Goal: Ask a question

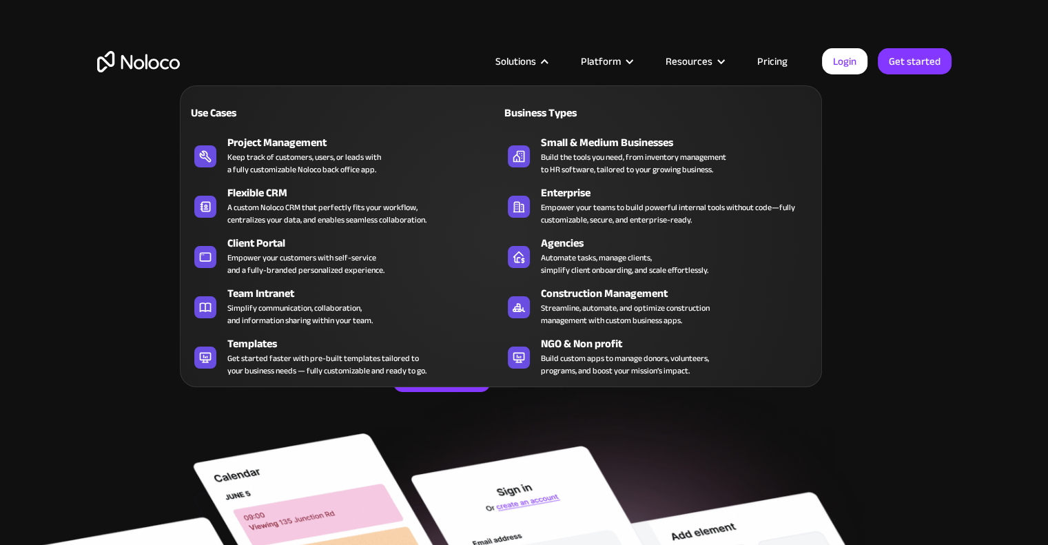
click at [542, 66] on nav "Use Cases Business Types Project Management Keep track of customers, users, or …" at bounding box center [501, 226] width 642 height 321
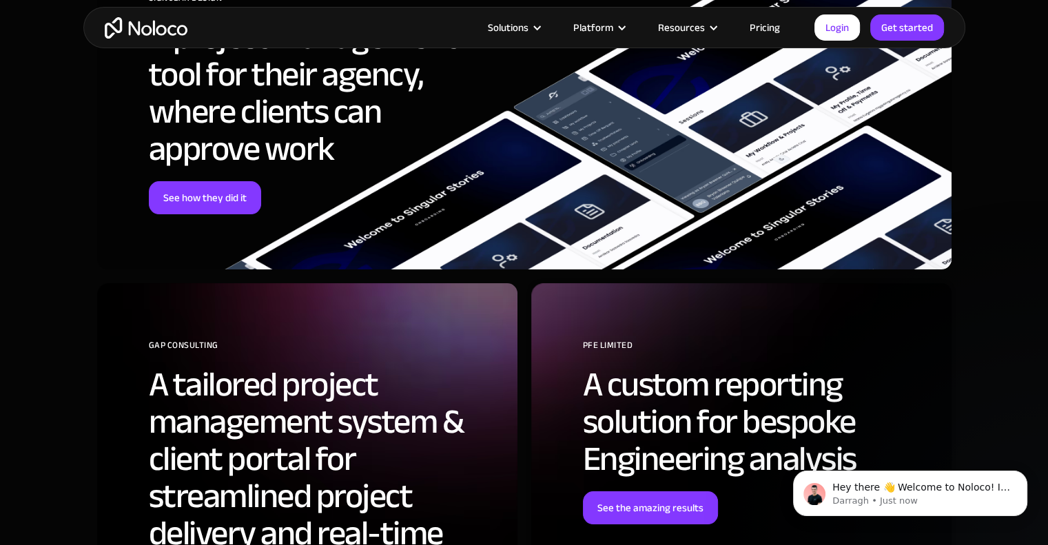
scroll to position [5237, 0]
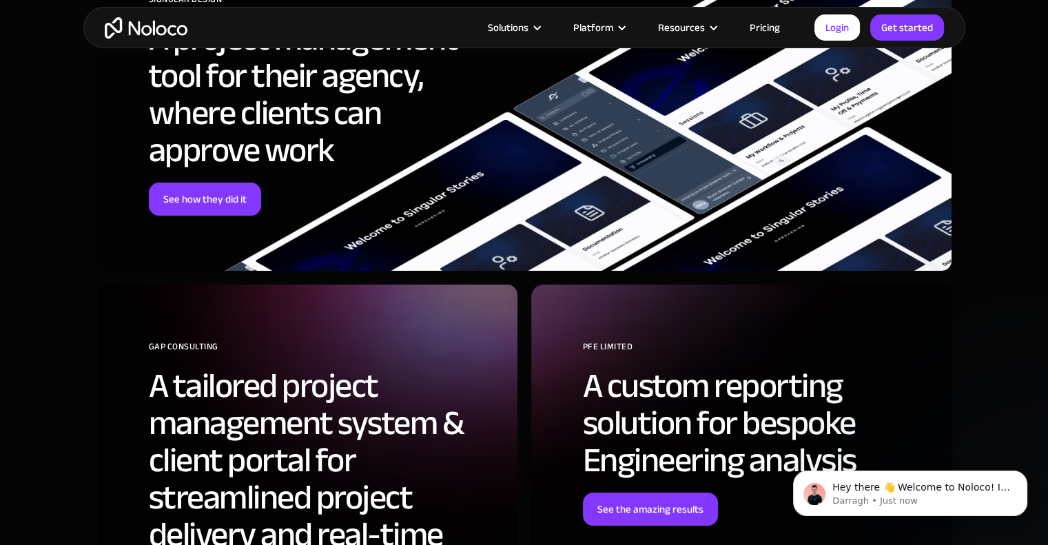
click at [766, 24] on link "Pricing" at bounding box center [764, 28] width 65 height 18
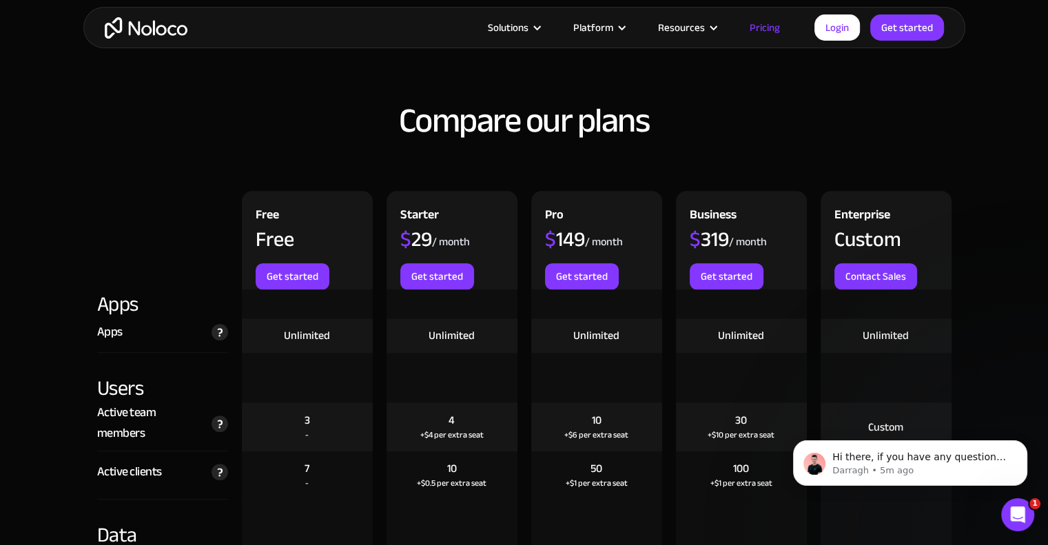
scroll to position [1171, 0]
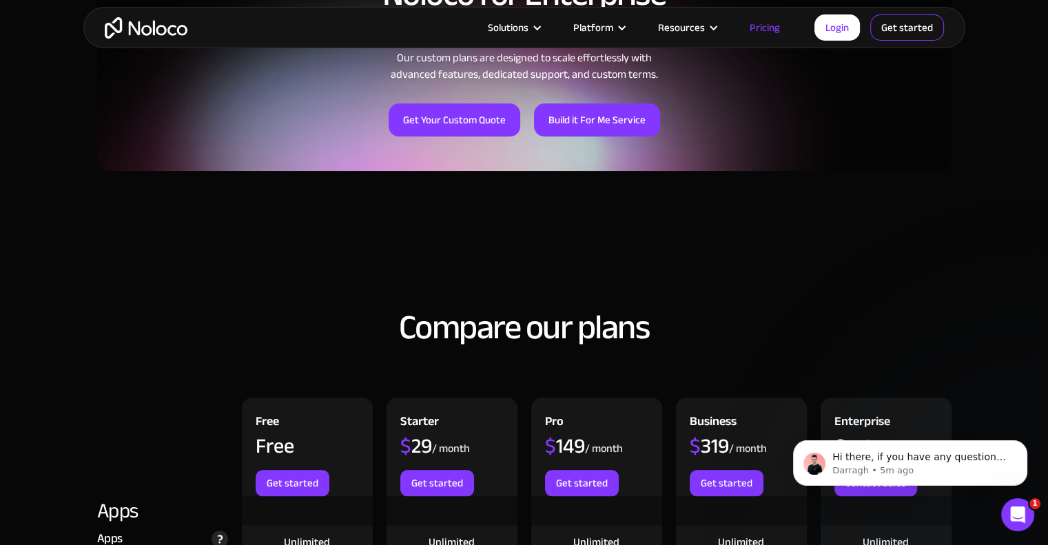
click at [896, 35] on link "Get started" at bounding box center [907, 27] width 74 height 26
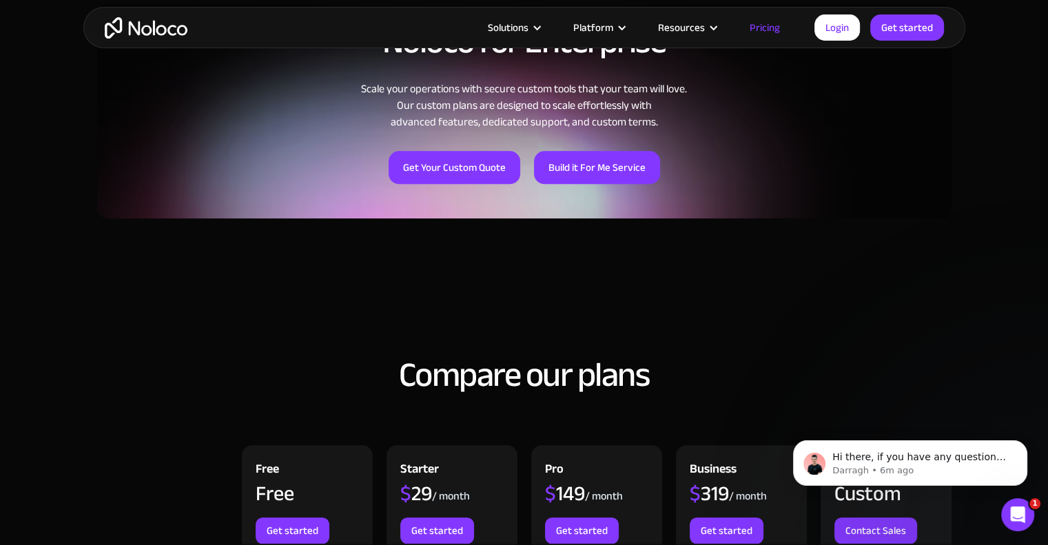
scroll to position [1103, 0]
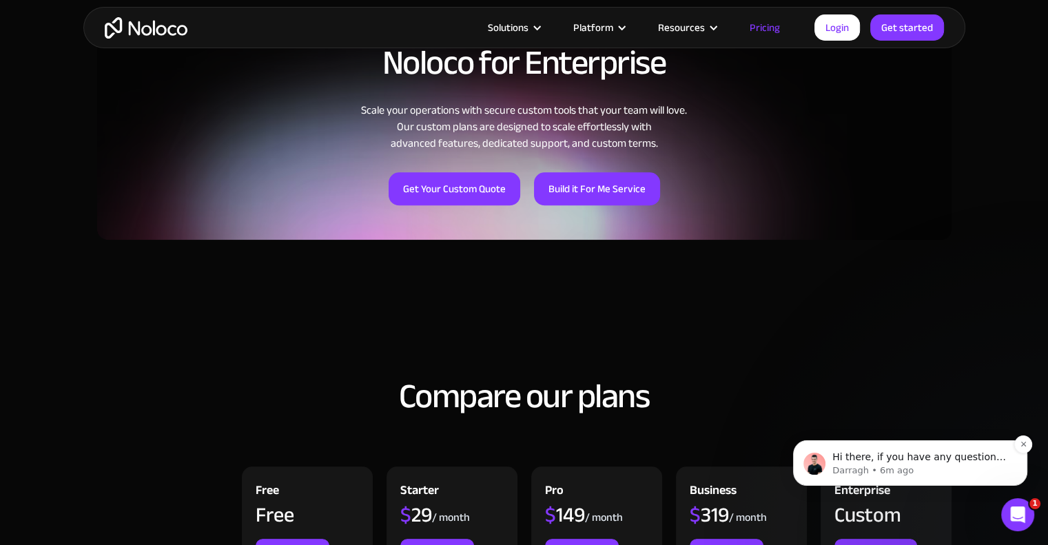
click at [932, 478] on div "Hi there, if you have any questions about our pricing, just let us know! Darrag…" at bounding box center [910, 462] width 234 height 45
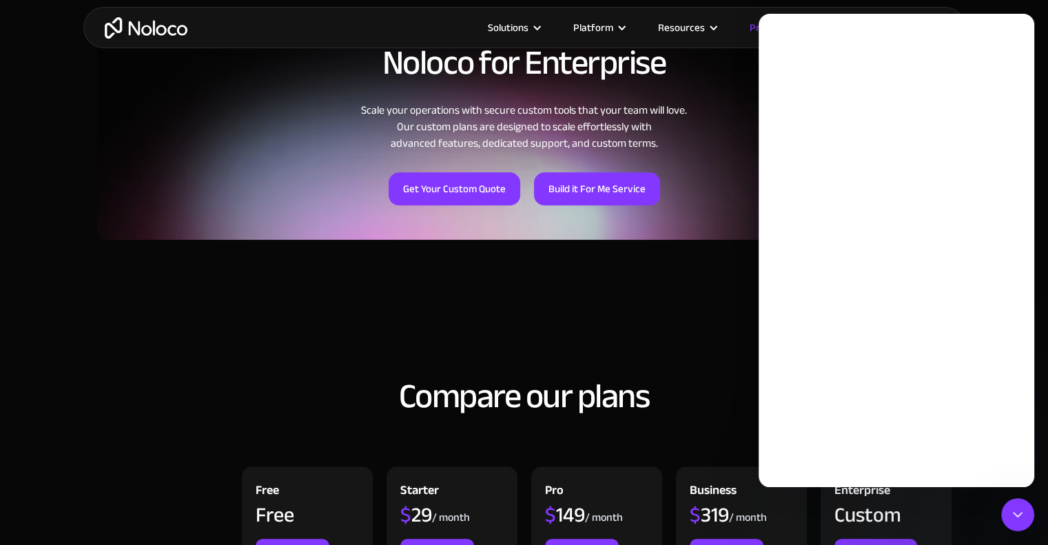
scroll to position [0, 0]
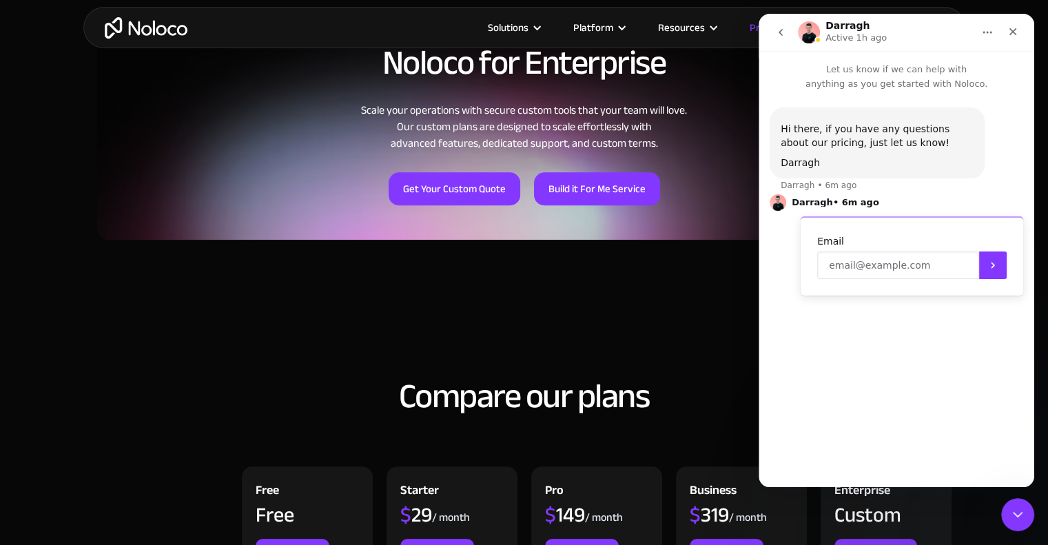
click at [869, 271] on input "Enter your email" at bounding box center [898, 266] width 162 height 28
type input "H"
click at [857, 161] on div "Darragh" at bounding box center [877, 163] width 193 height 14
click at [903, 269] on input "Enter your email" at bounding box center [898, 266] width 162 height 28
type input "a"
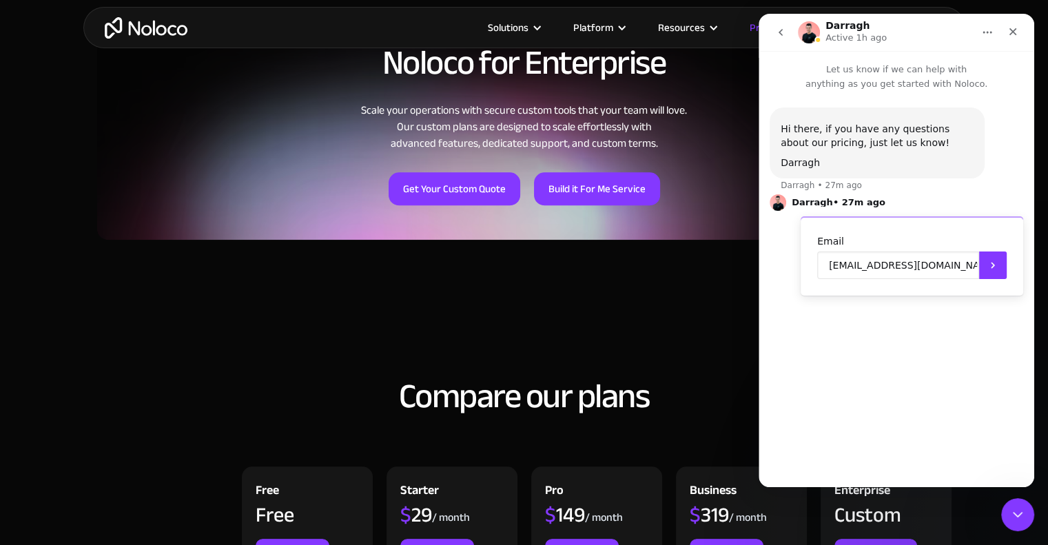
type input "amevasquez31@gmail.com"
click at [996, 265] on icon "Submit" at bounding box center [992, 265] width 11 height 11
click at [821, 441] on textarea "Message…" at bounding box center [896, 435] width 252 height 23
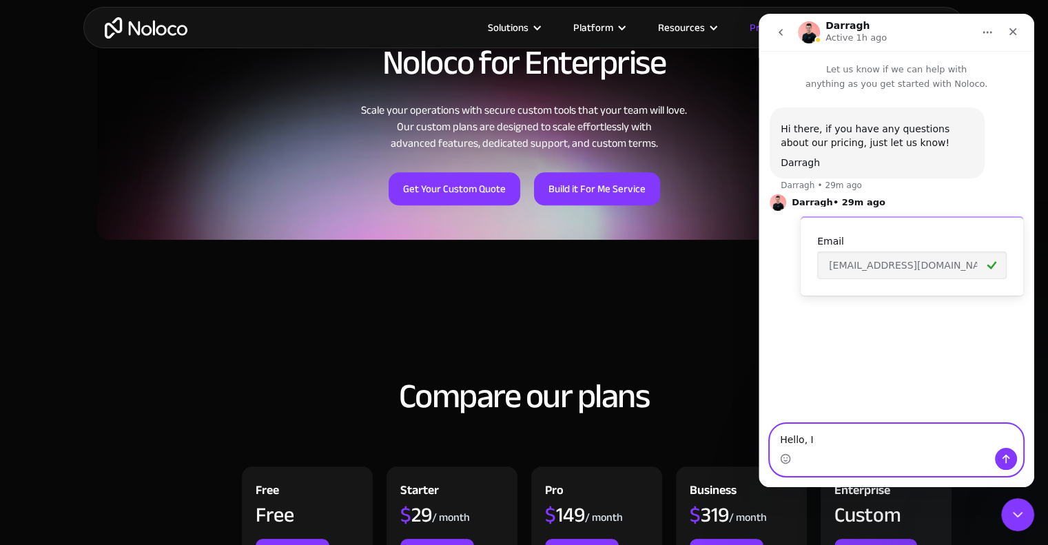
drag, startPoint x: 859, startPoint y: 440, endPoint x: 772, endPoint y: 436, distance: 86.9
click at [772, 436] on textarea "Hello, I" at bounding box center [896, 435] width 252 height 23
paste textarea "i, I hired someone to build a project for me on Noloco a few months ago, but it…"
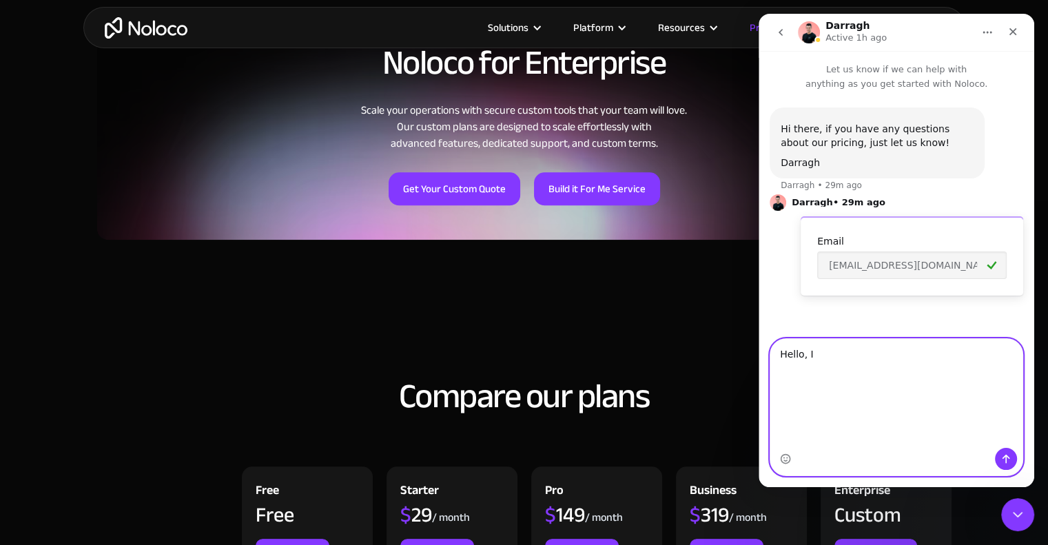
type textarea "Hi, I hired someone to build a project for me on Noloco a few months ago, but i…"
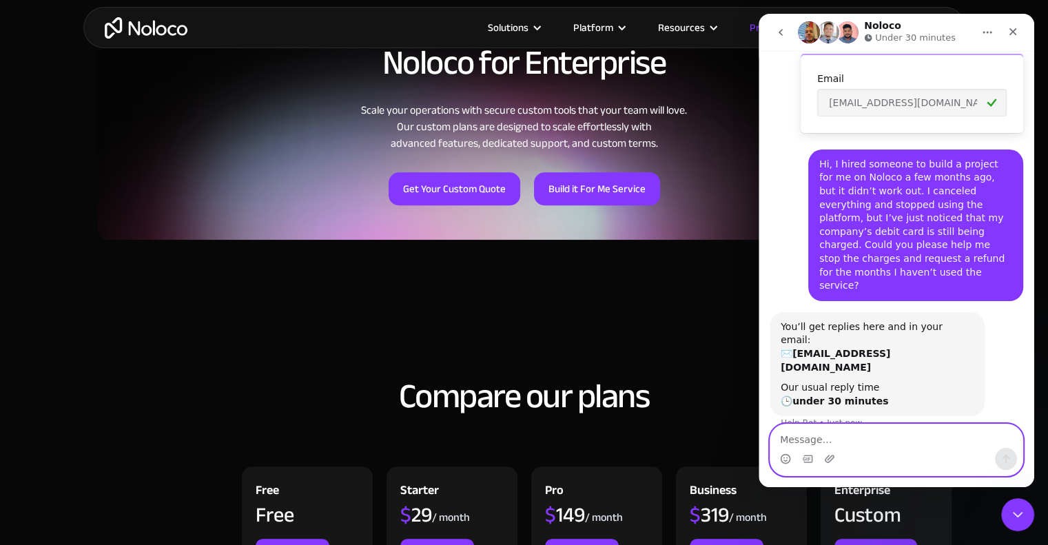
scroll to position [167, 0]
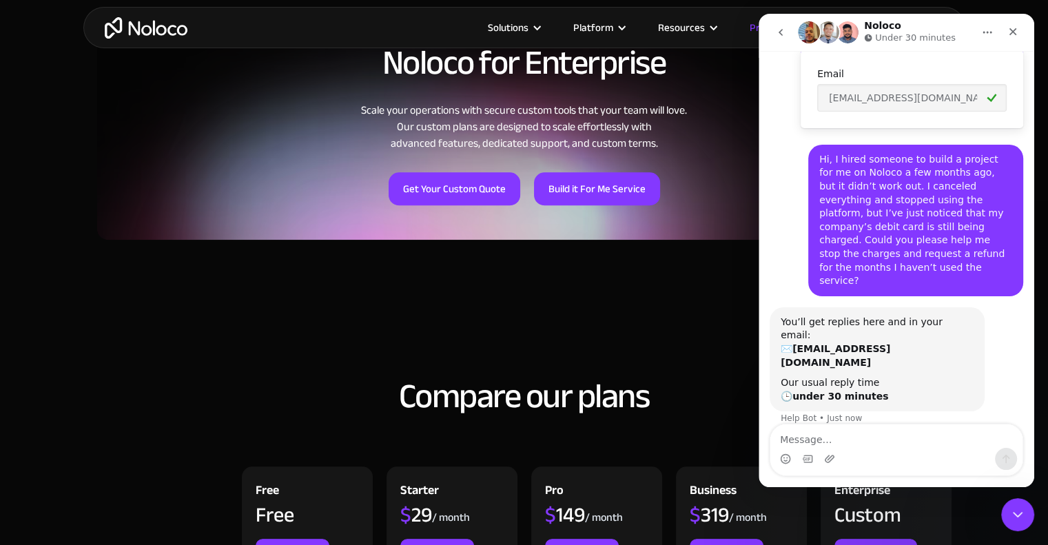
click at [803, 440] on div "Waiting for a teammate" at bounding box center [897, 459] width 276 height 39
click at [744, 401] on h2 "Compare our plans" at bounding box center [524, 396] width 854 height 37
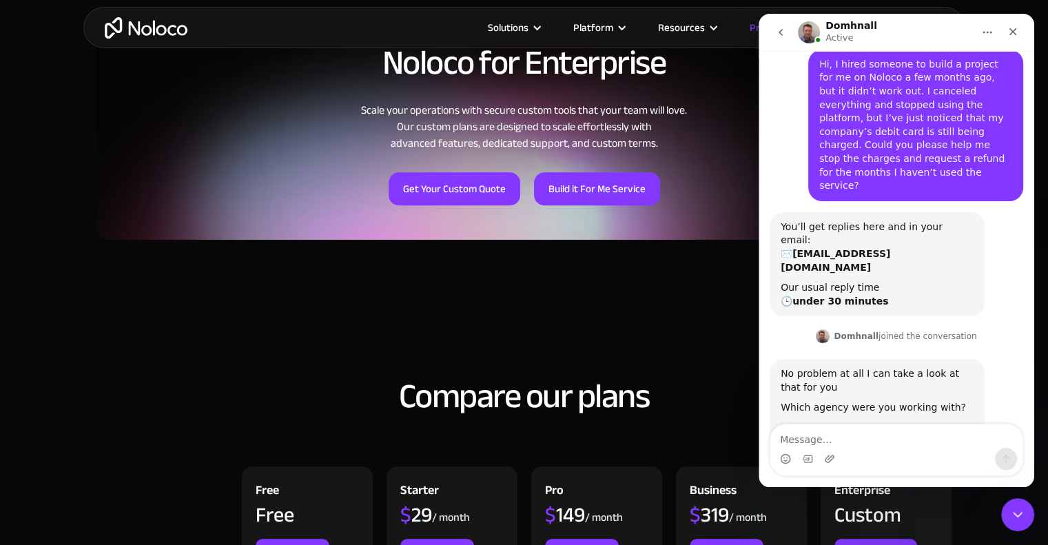
scroll to position [269, 0]
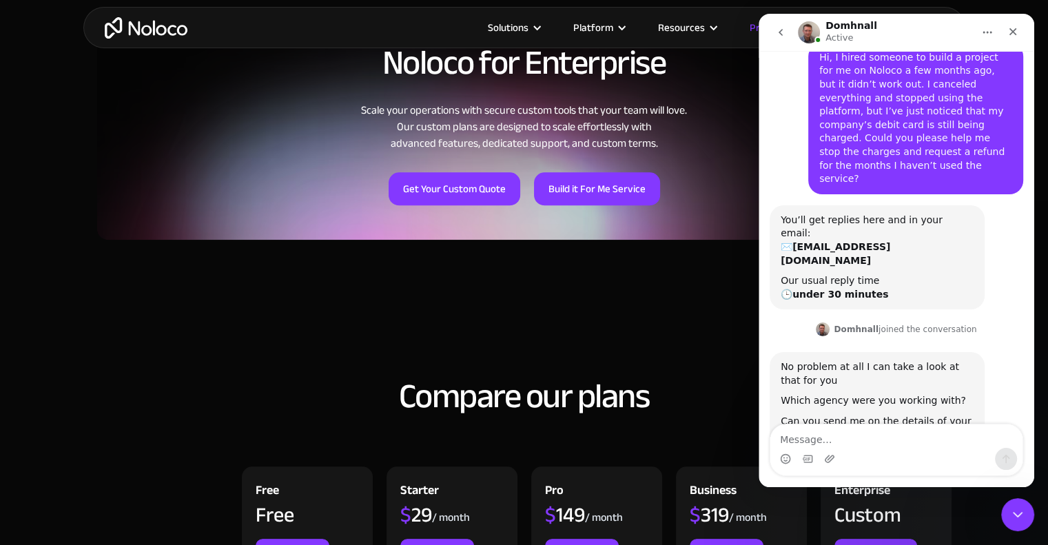
click at [839, 394] on div "Which agency were you working with?" at bounding box center [877, 401] width 193 height 14
click at [902, 394] on div "Which agency were you working with?" at bounding box center [877, 401] width 193 height 14
click at [930, 394] on div "Which agency were you working with?" at bounding box center [877, 401] width 193 height 14
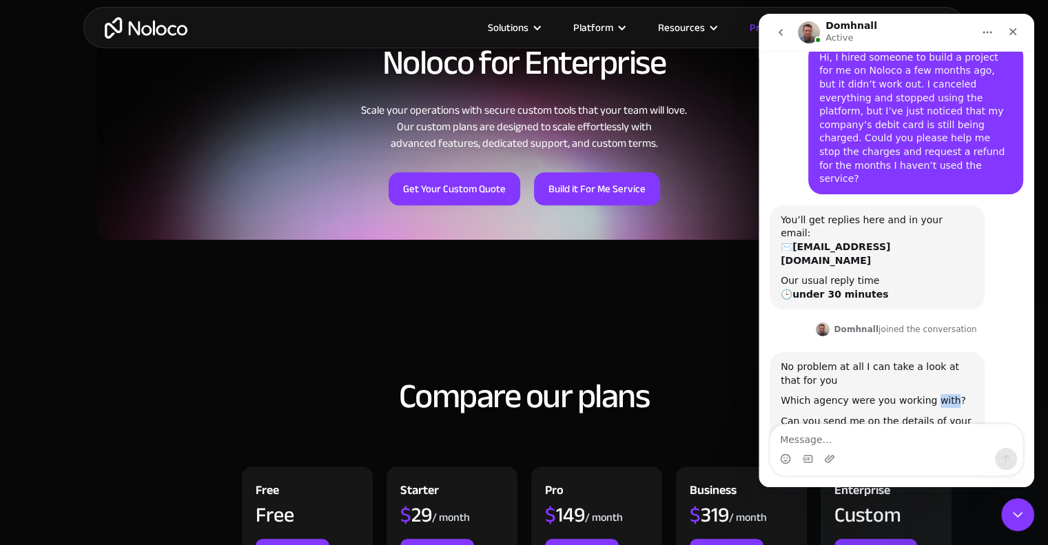
click at [930, 394] on div "Which agency were you working with?" at bounding box center [877, 401] width 193 height 14
click at [894, 427] on textarea "Message…" at bounding box center [896, 435] width 252 height 23
click at [874, 440] on textarea "Message…" at bounding box center [896, 435] width 252 height 23
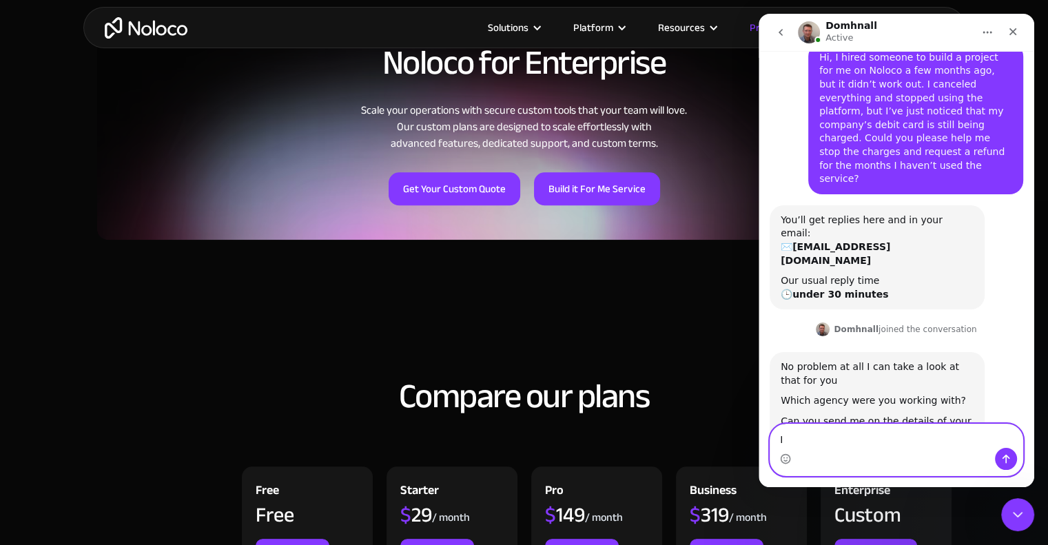
type textarea "I"
click at [807, 442] on textarea "Message…" at bounding box center [896, 435] width 252 height 23
click at [856, 436] on textarea "Message…" at bounding box center [896, 435] width 252 height 23
type textarea "T"
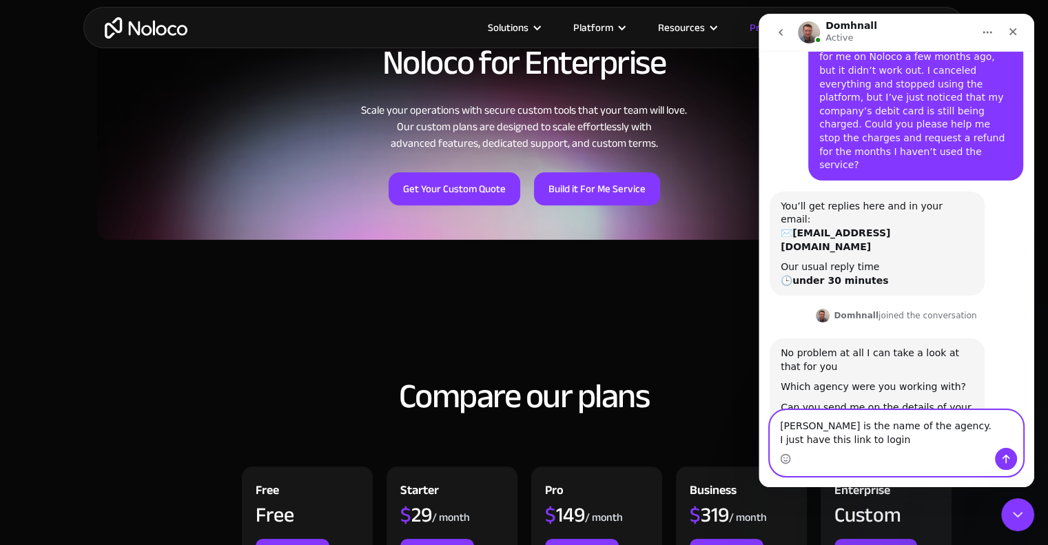
paste textarea "http://lightdarkblinds.noloco.co"
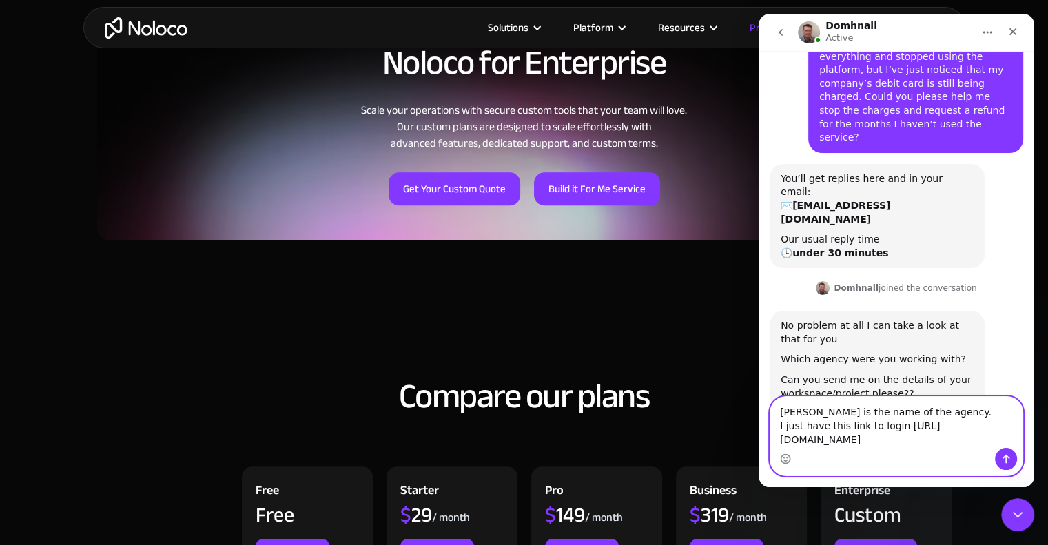
scroll to position [325, 0]
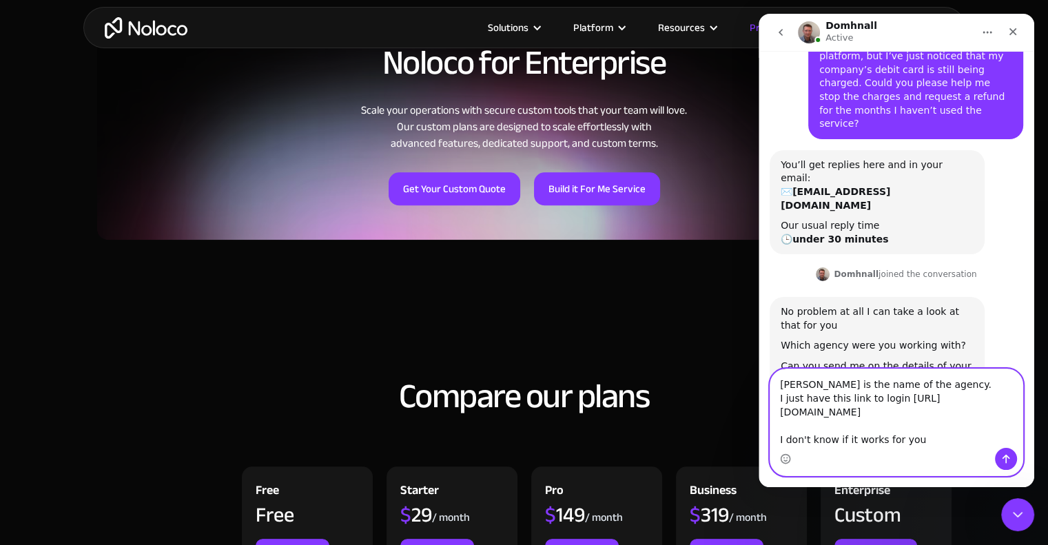
click at [922, 396] on textarea "Zuriel is the name of the agency. I just have this link to login http://lightda…" at bounding box center [896, 408] width 252 height 79
type textarea "Zuriel is the name of the agency. I just have this link to login but I don't ha…"
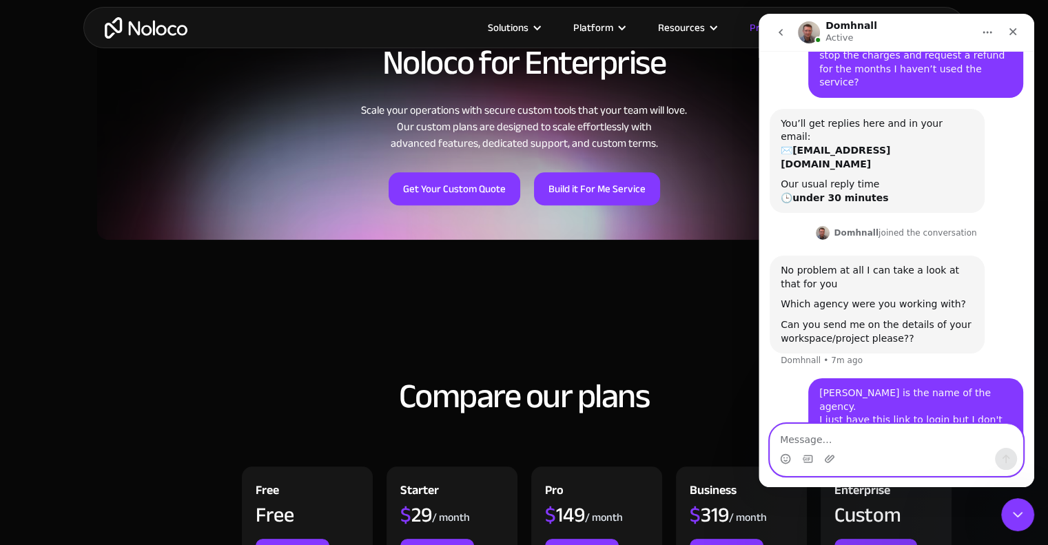
scroll to position [371, 0]
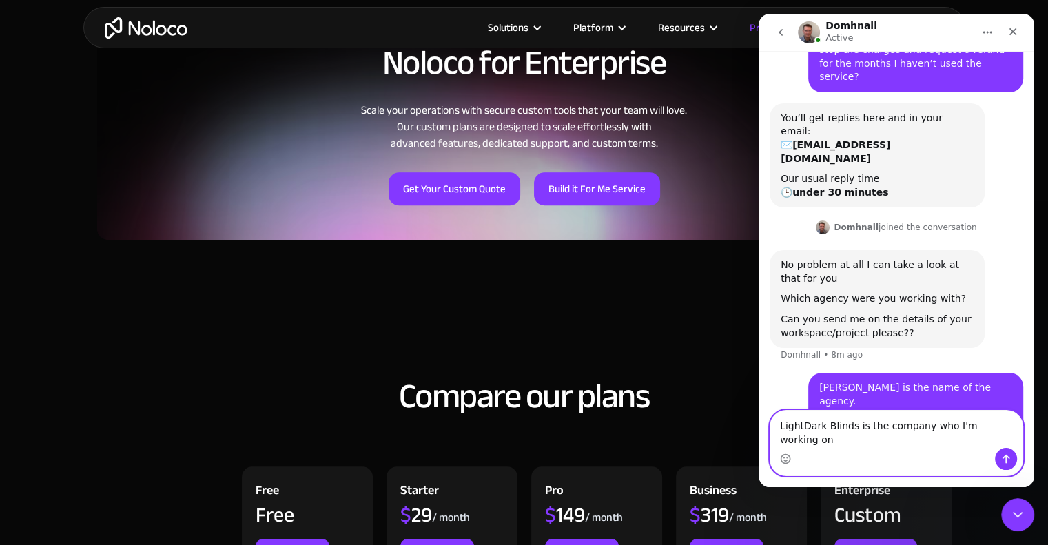
type textarea "LightDark Blinds is the company who I'm working on."
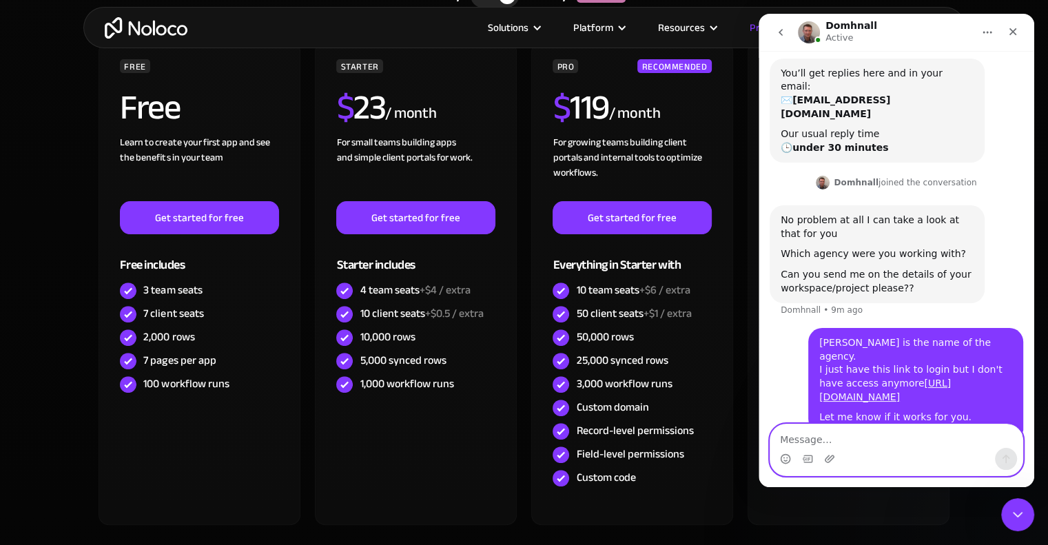
scroll to position [413, 0]
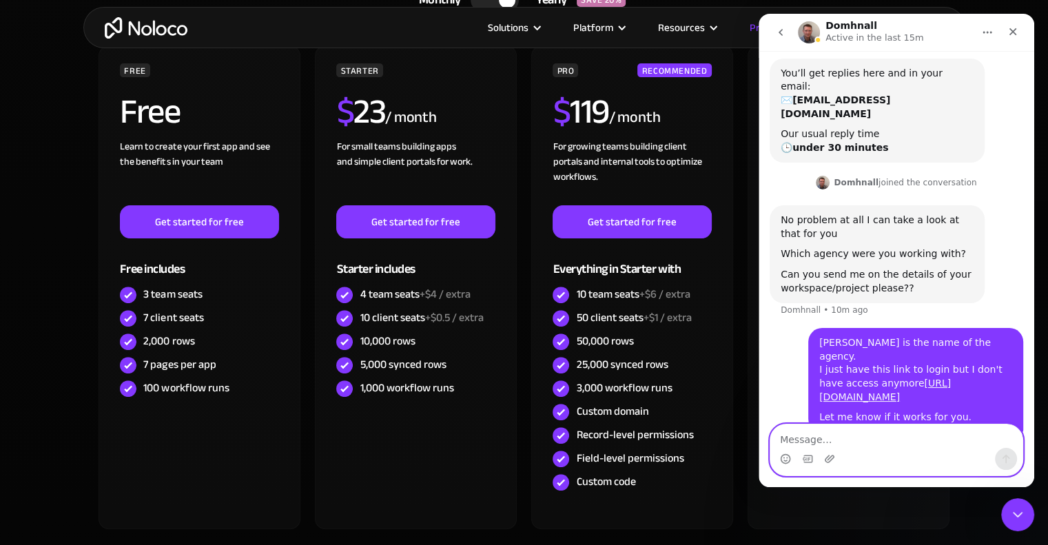
click at [877, 442] on textarea "Message…" at bounding box center [896, 435] width 252 height 23
type textarea "I"
paste textarea "The payments are linked to my company’s debit card."
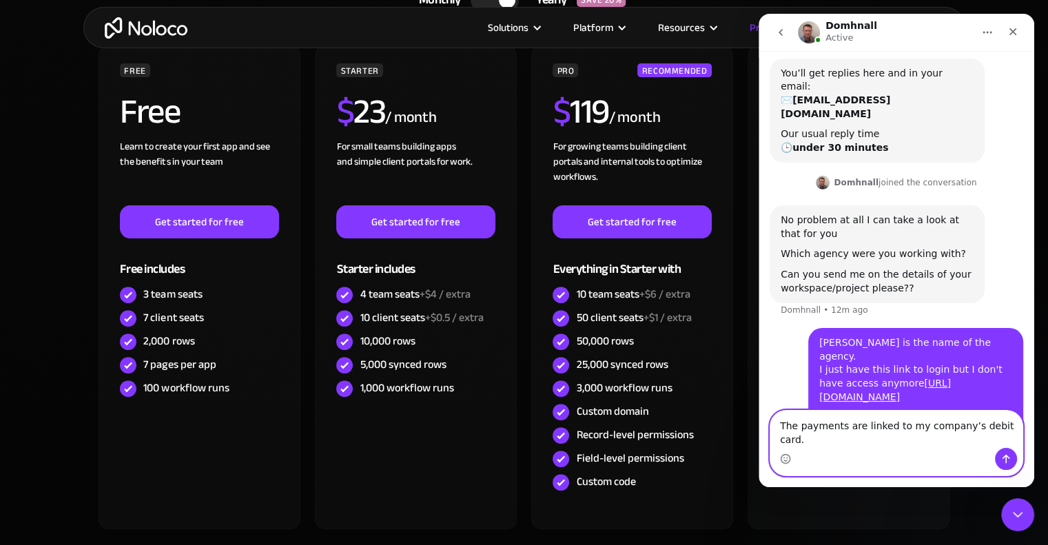
click at [912, 440] on textarea "The payments are linked to my company’s debit card." at bounding box center [896, 429] width 252 height 37
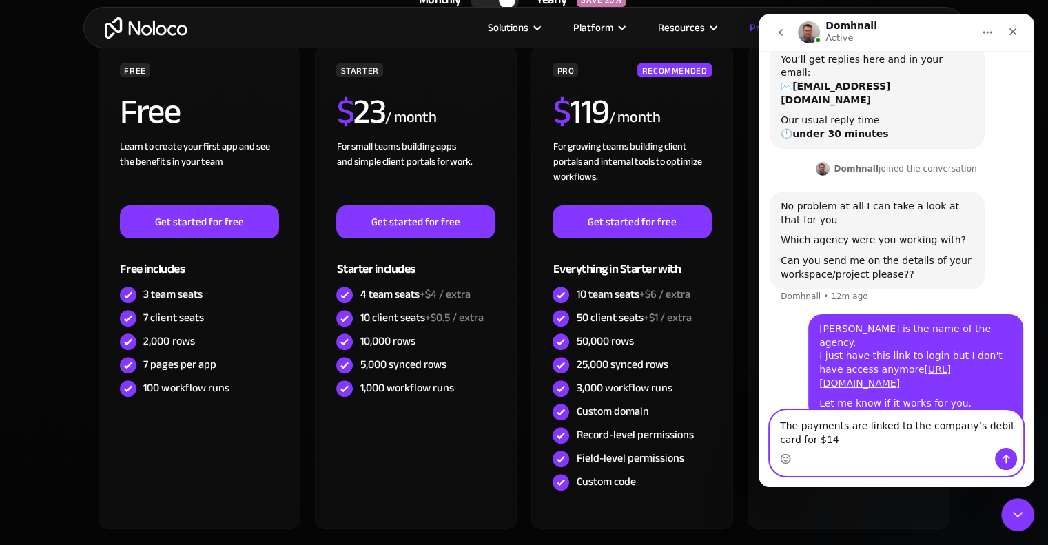
type textarea "The payments are linked to the company’s debit card for $149"
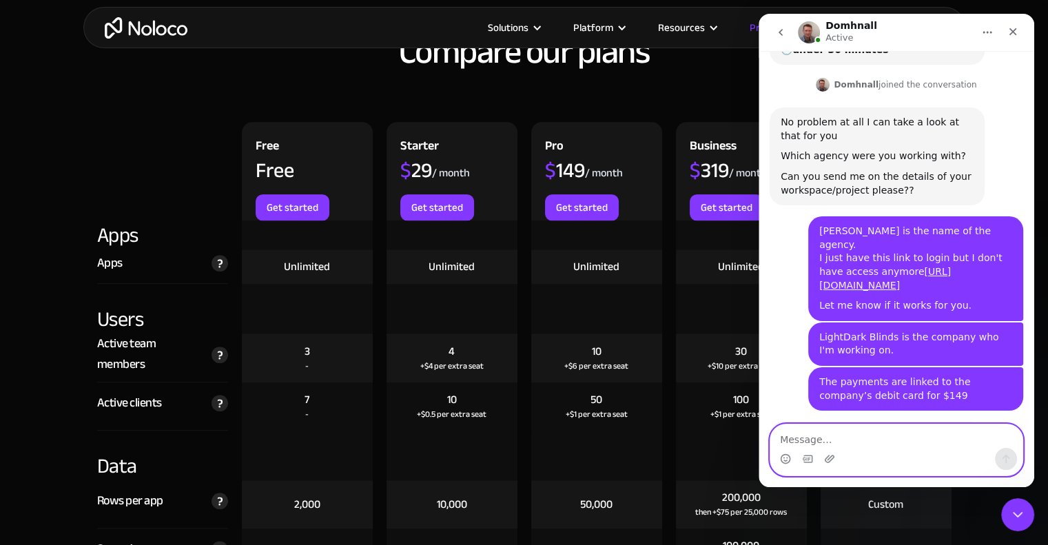
scroll to position [557, 0]
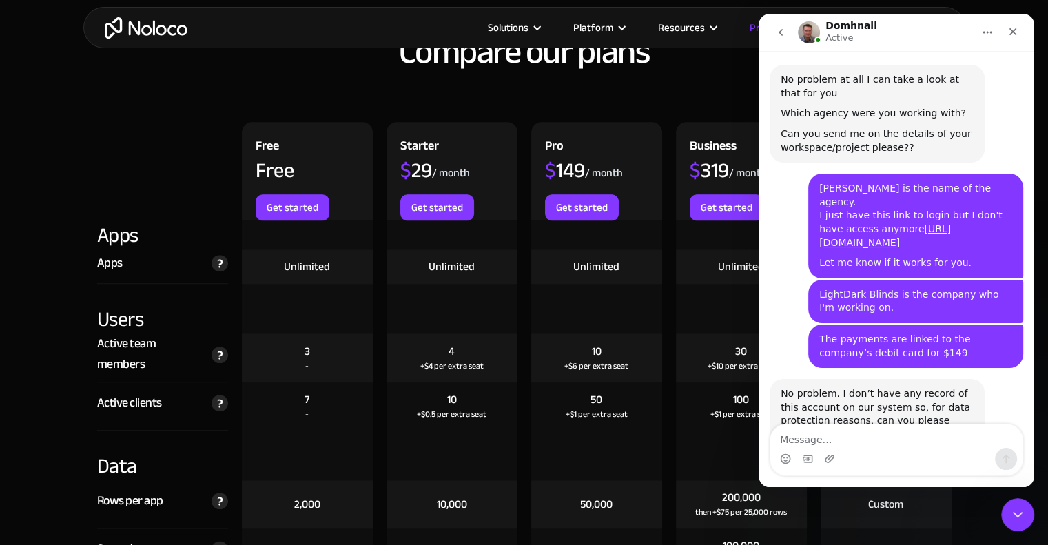
click at [866, 387] on div "No problem. I don’t have any record of this account on our system so, for data …" at bounding box center [877, 421] width 193 height 68
click at [909, 387] on div "No problem. I don’t have any record of this account on our system so, for data …" at bounding box center [877, 421] width 193 height 68
click at [949, 387] on div "No problem. I don’t have any record of this account on our system so, for data …" at bounding box center [877, 421] width 193 height 68
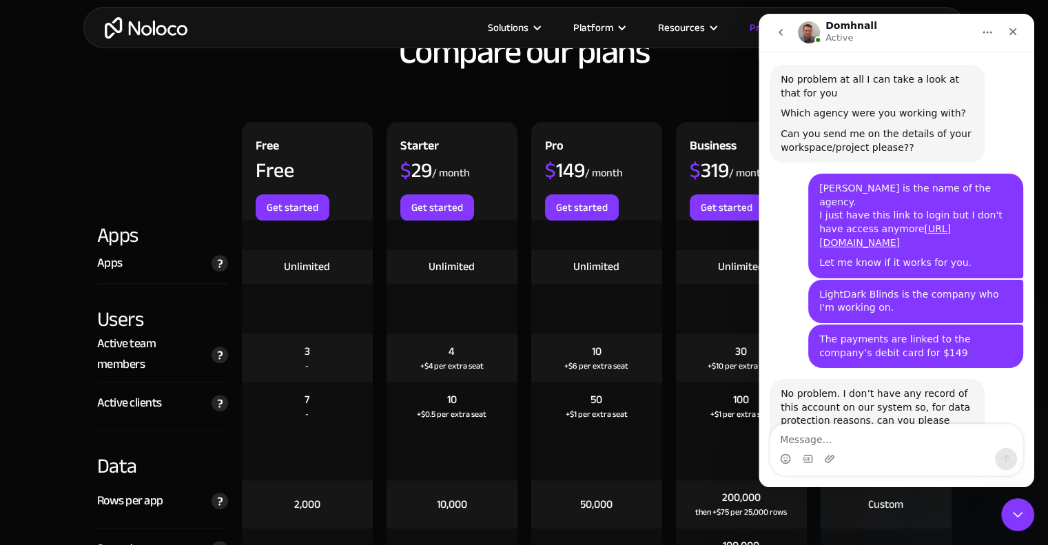
click at [949, 387] on div "No problem. I don’t have any record of this account on our system so, for data …" at bounding box center [877, 421] width 193 height 68
click at [847, 387] on div "No problem. I don’t have any record of this account on our system so, for data …" at bounding box center [877, 421] width 193 height 68
click at [830, 387] on div "No problem. I don’t have any record of this account on our system so, for data …" at bounding box center [877, 421] width 193 height 68
click at [872, 453] on div "Intercom messenger" at bounding box center [896, 459] width 252 height 22
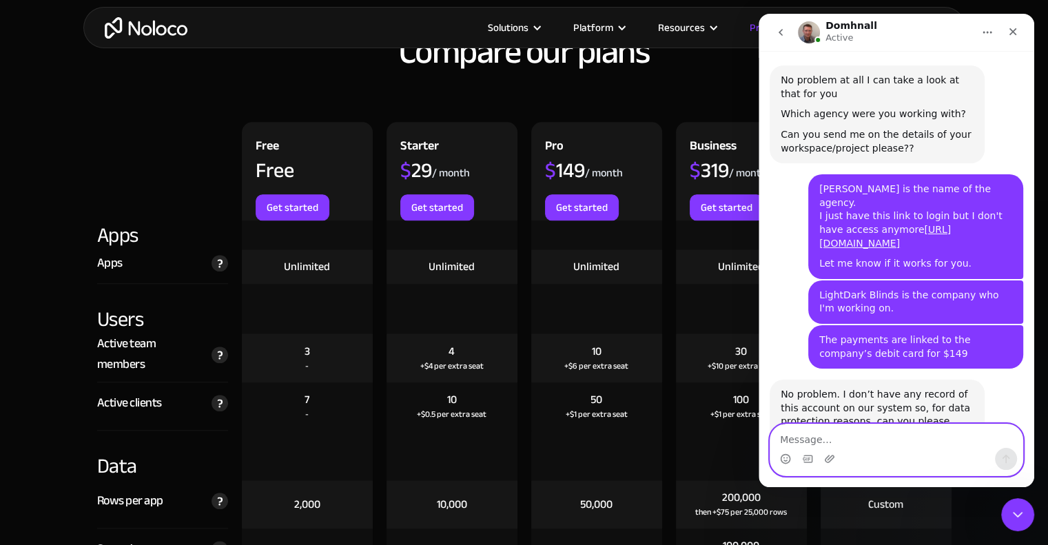
click at [868, 435] on textarea "Message…" at bounding box center [896, 435] width 252 height 23
paste textarea "ame.vasquez@lightdarkblinds.com"
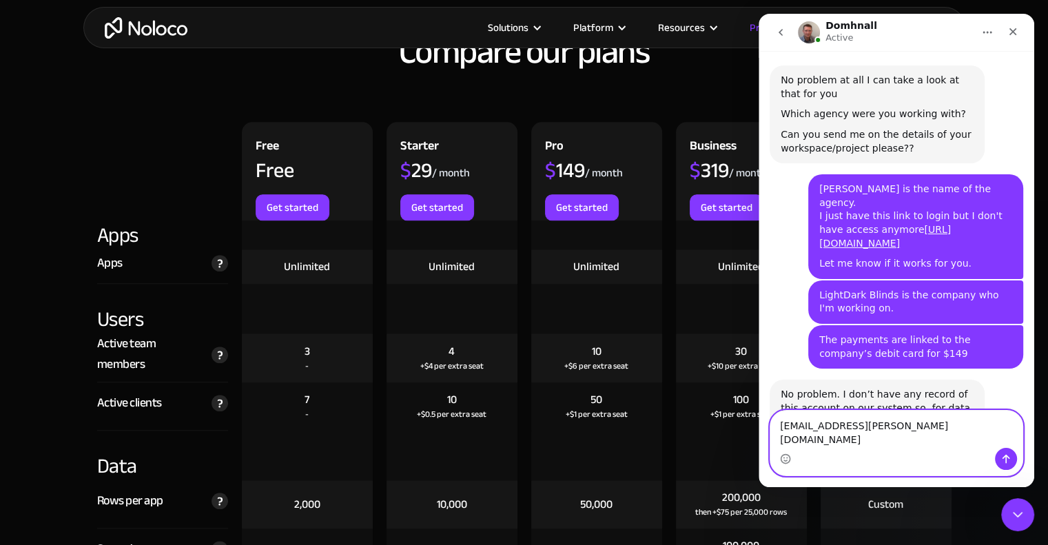
click at [783, 439] on textarea "ame.vasquez@lightdarkblinds.com" at bounding box center [896, 429] width 252 height 37
type textarea "ame.vasquez@lightdarkblinds.com"
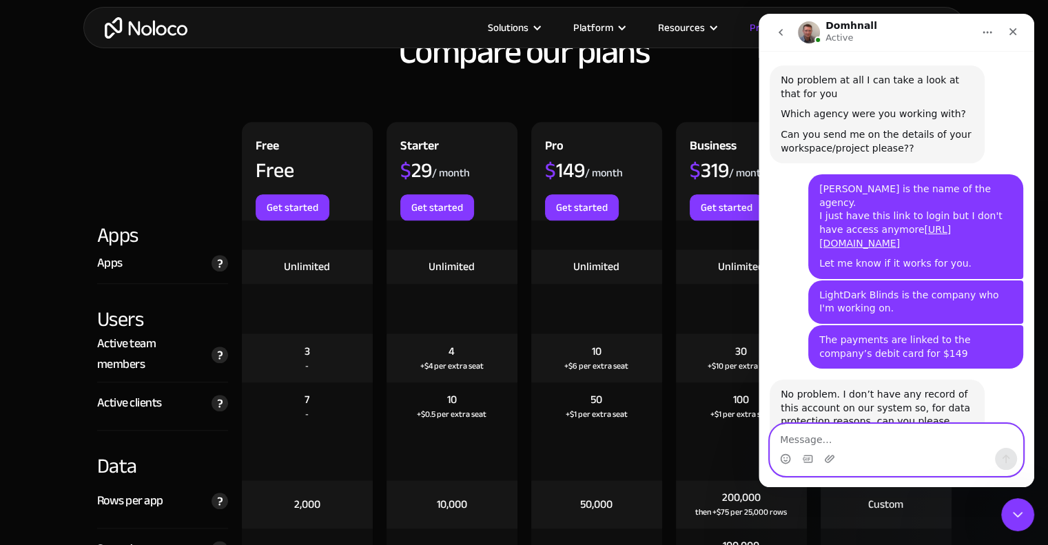
scroll to position [597, 0]
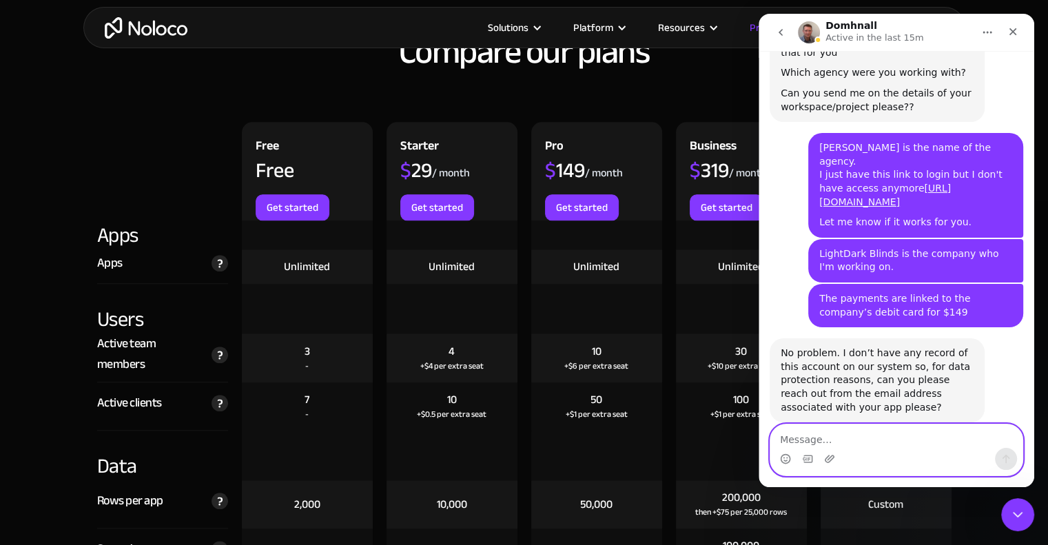
click at [872, 436] on textarea "Message…" at bounding box center [896, 435] width 252 height 23
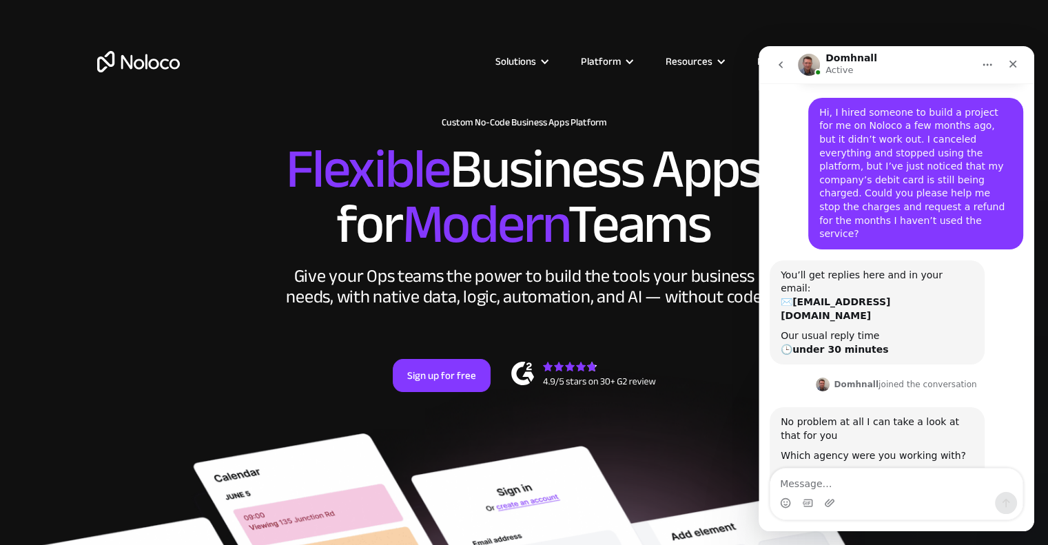
scroll to position [244, 0]
